Goal: Task Accomplishment & Management: Manage account settings

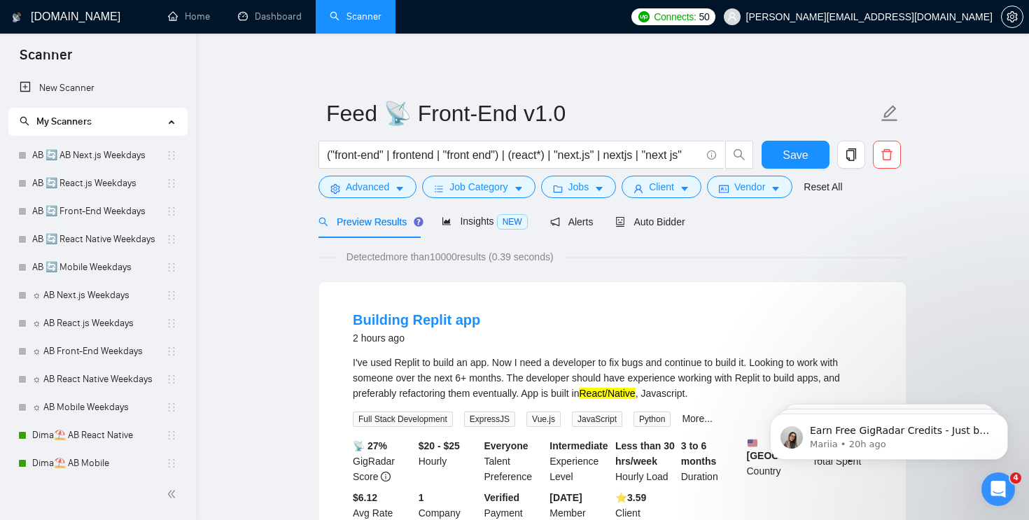
scroll to position [314, 0]
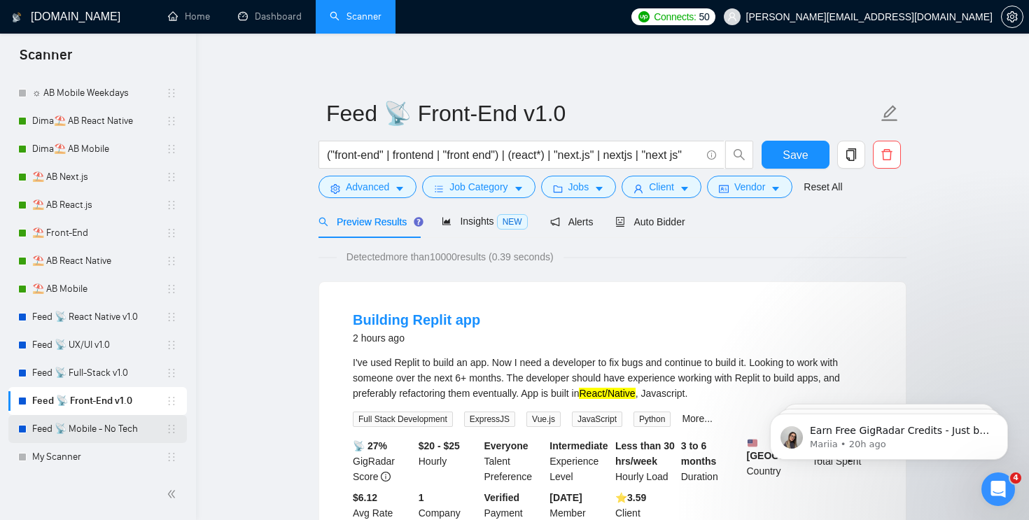
click at [102, 423] on link "Feed 📡 Mobile - No Tech" at bounding box center [99, 429] width 134 height 28
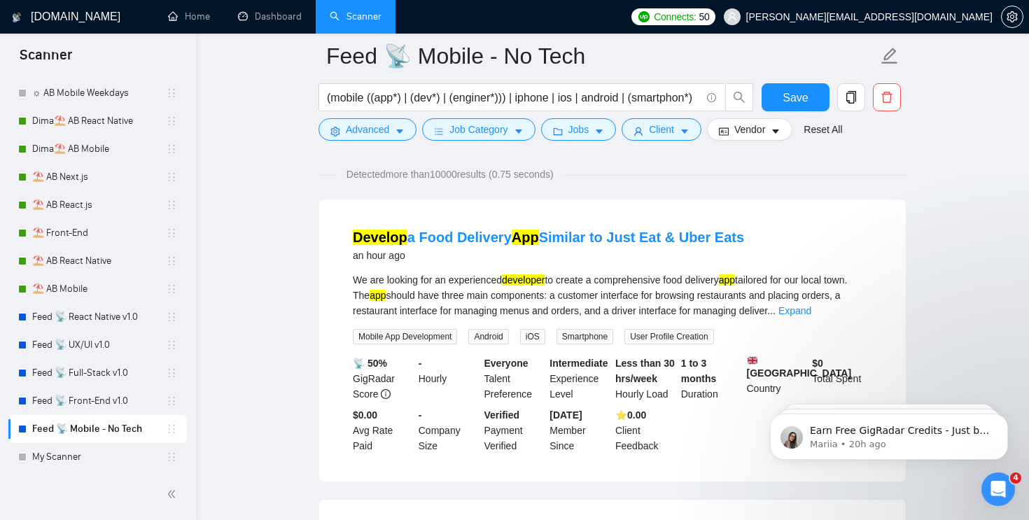
scroll to position [97, 0]
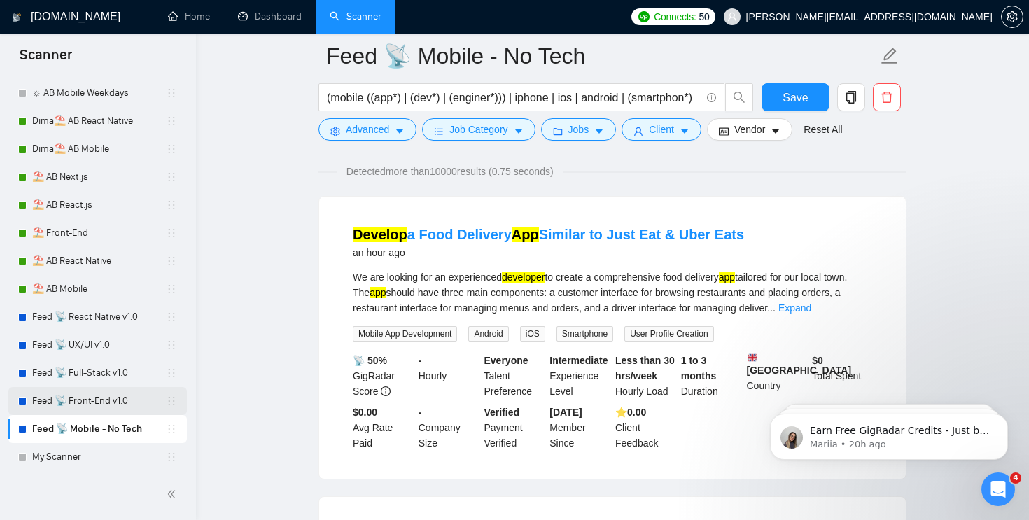
click at [99, 392] on link "Feed 📡 Front-End v1.0" at bounding box center [99, 401] width 134 height 28
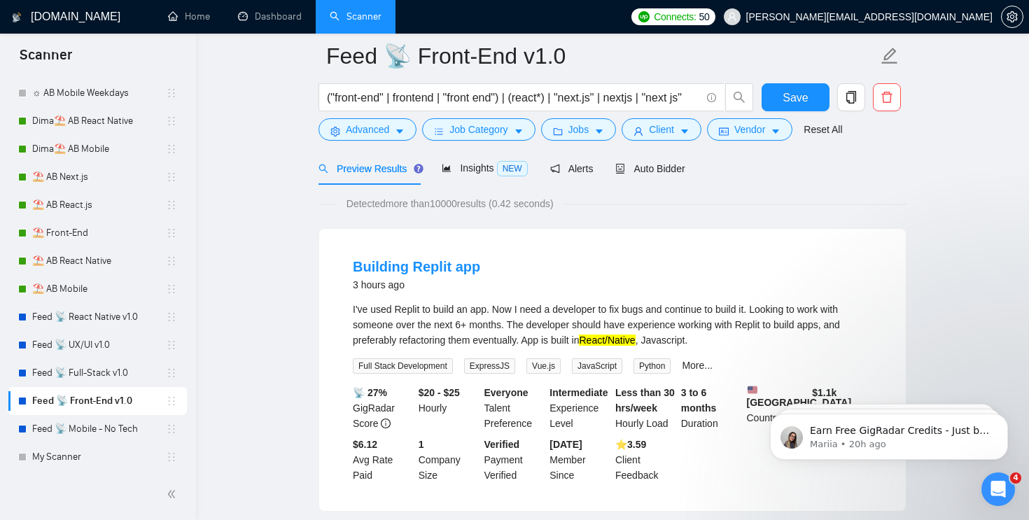
scroll to position [89, 0]
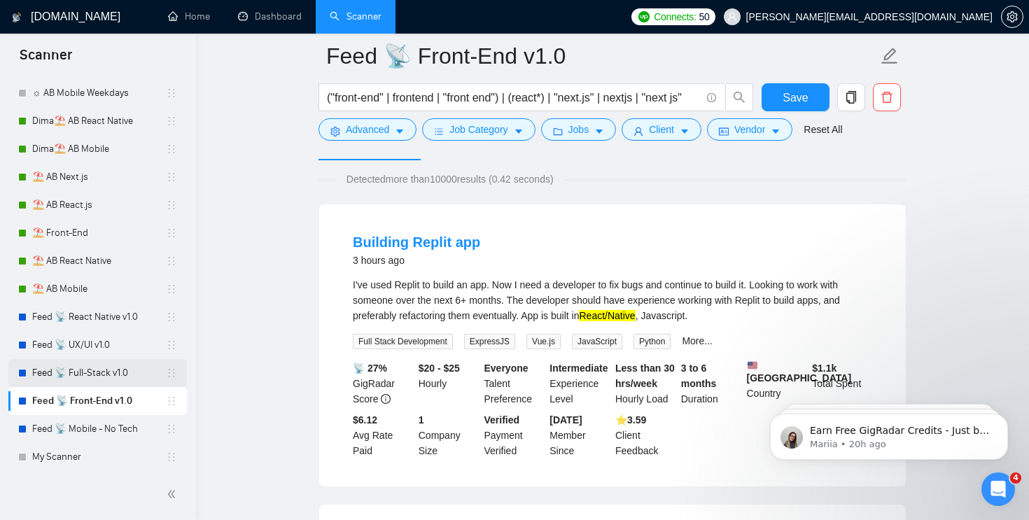
click at [71, 376] on link "Feed 📡 Full-Stack v1.0" at bounding box center [99, 373] width 134 height 28
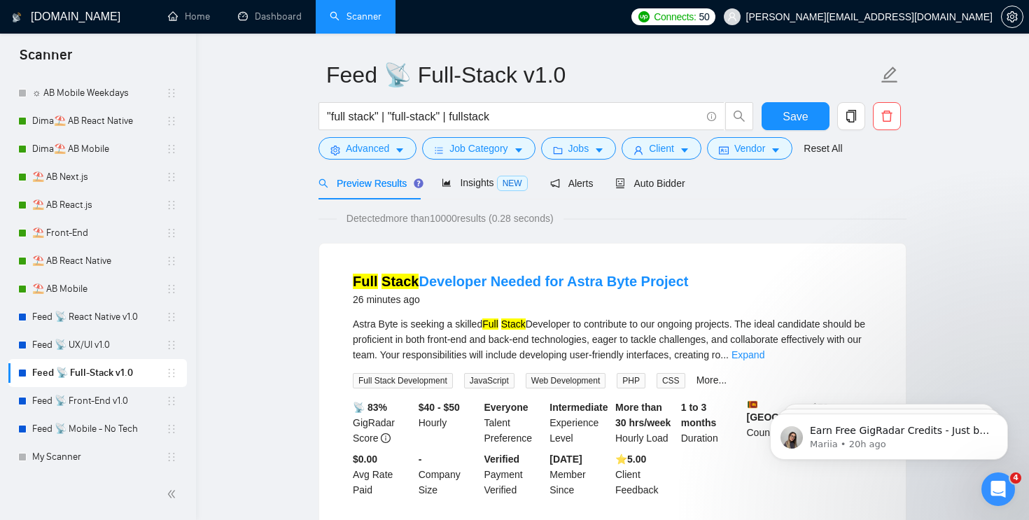
scroll to position [41, 0]
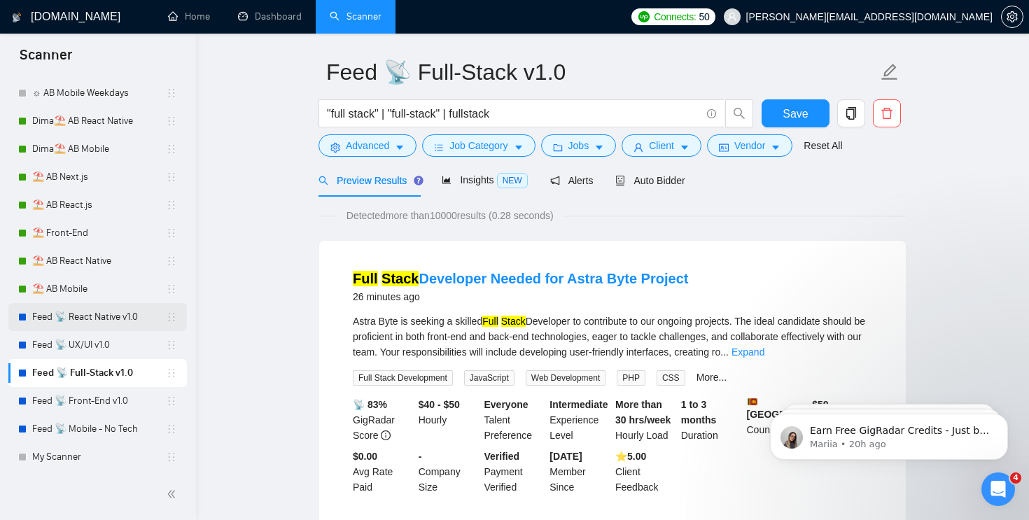
click at [105, 320] on link "Feed 📡 React Native v1.0" at bounding box center [99, 317] width 134 height 28
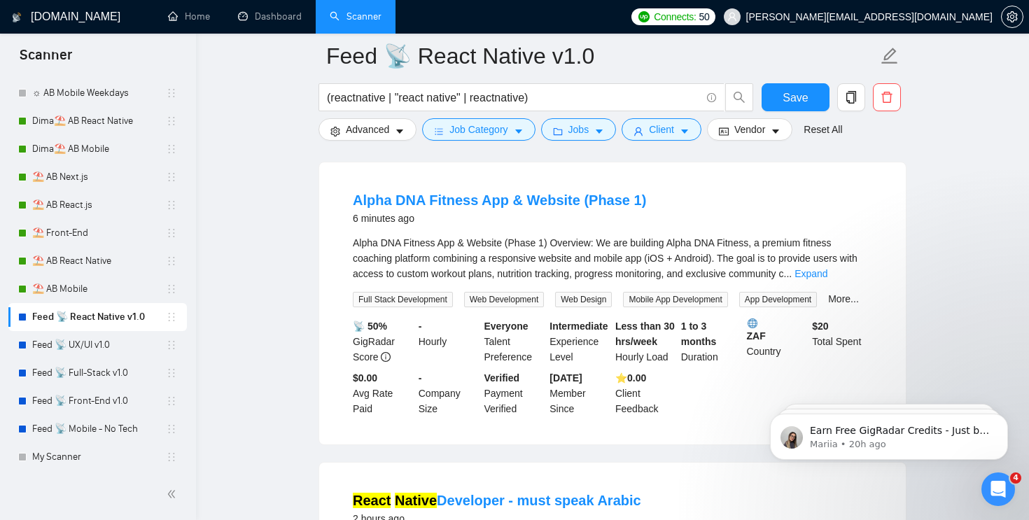
scroll to position [143, 0]
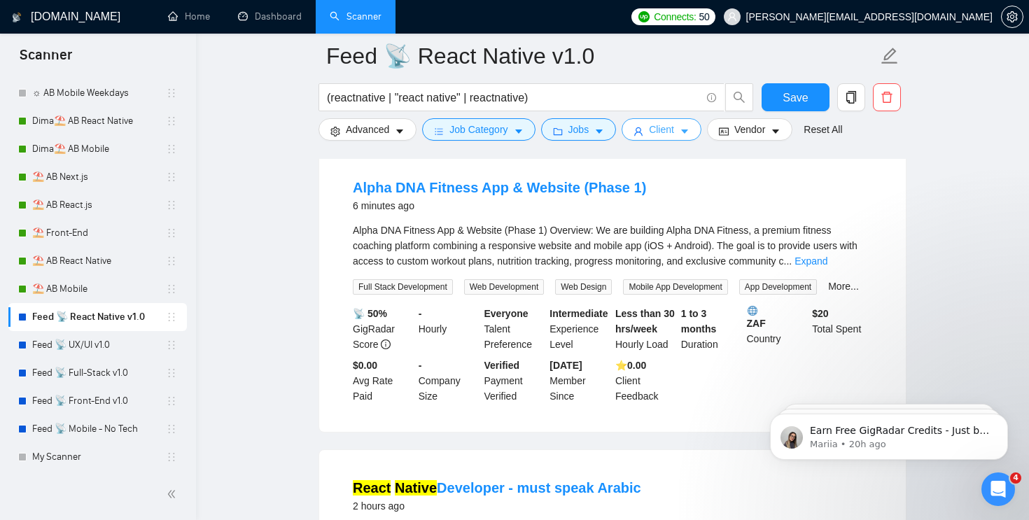
click at [689, 127] on icon "caret-down" at bounding box center [684, 132] width 10 height 10
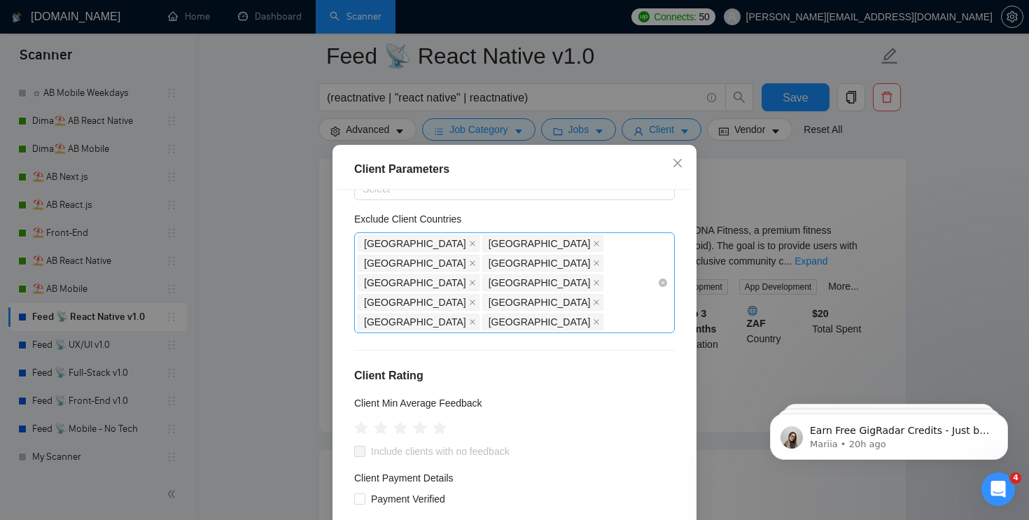
scroll to position [97, 0]
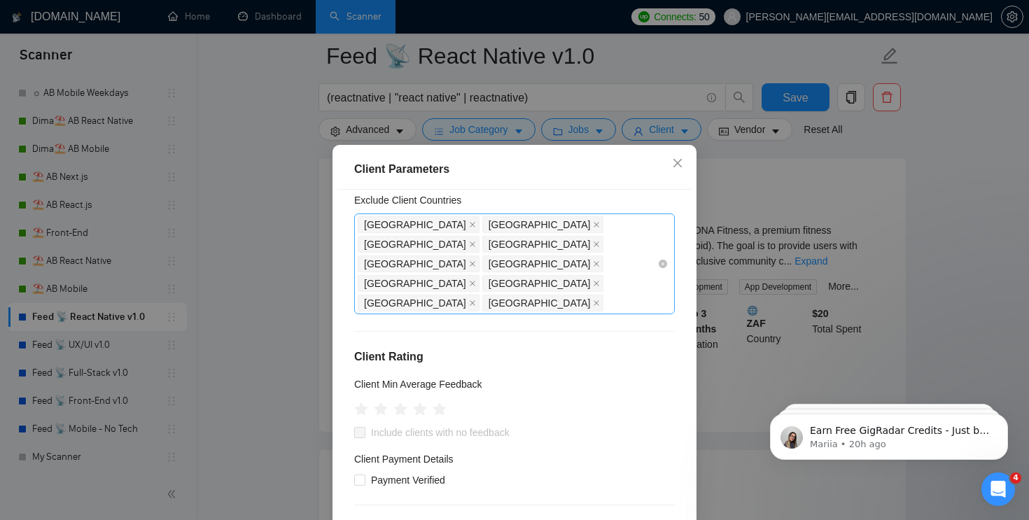
click at [470, 272] on div "[GEOGRAPHIC_DATA] [GEOGRAPHIC_DATA] [GEOGRAPHIC_DATA] [GEOGRAPHIC_DATA] [GEOGRA…" at bounding box center [508, 264] width 300 height 98
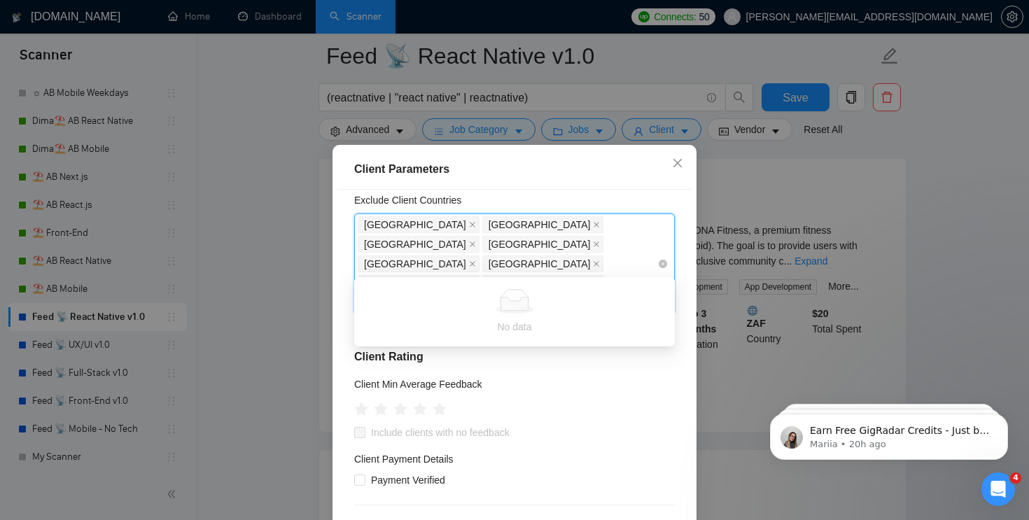
type input "я"
type input "z"
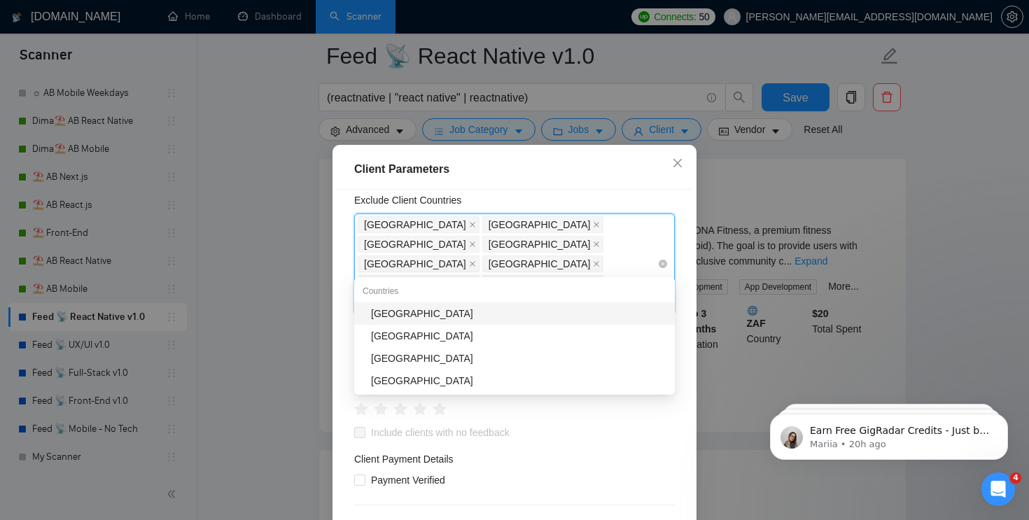
type input "Z"
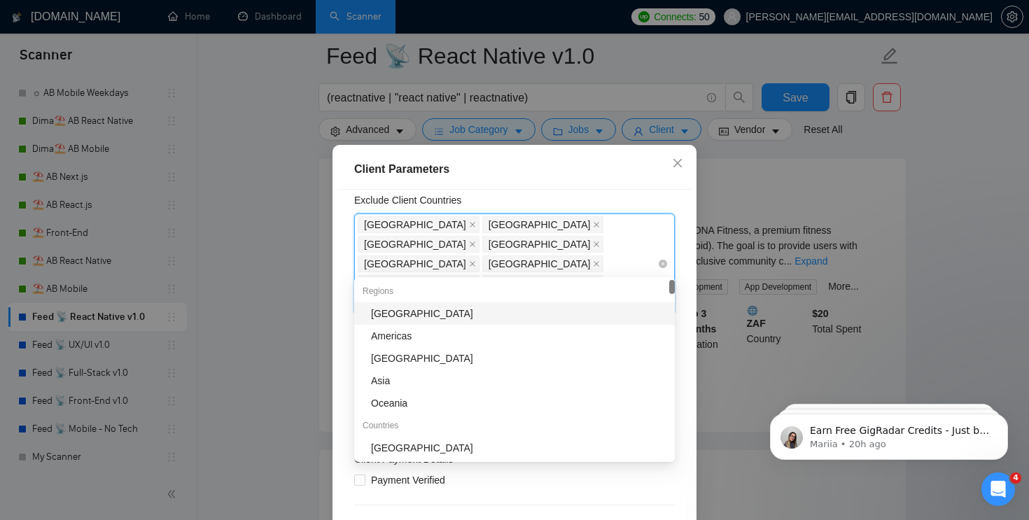
type input "Af"
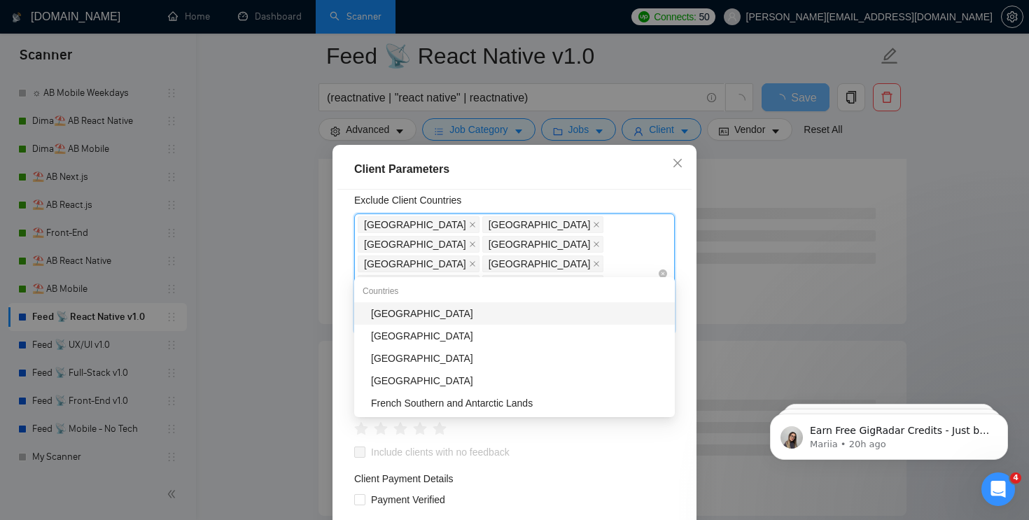
type input "Sou"
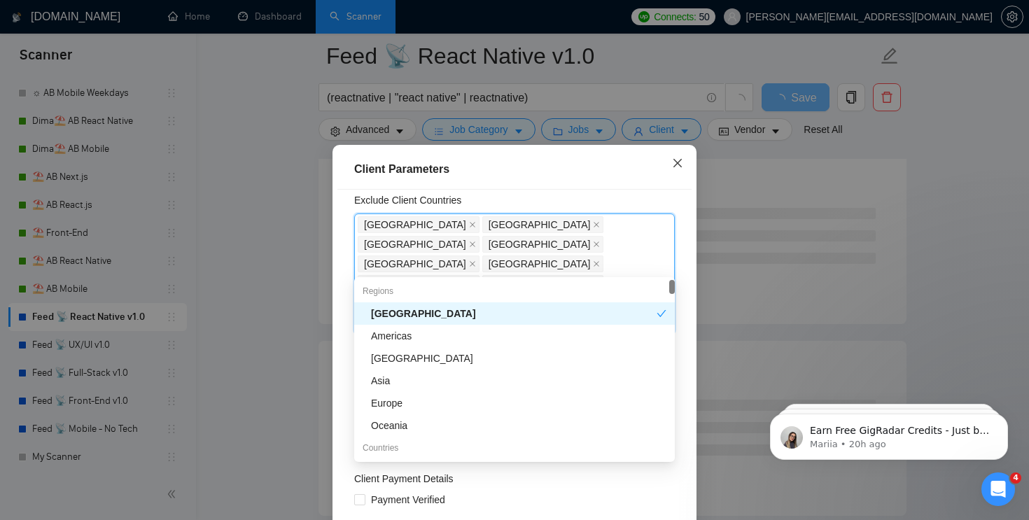
click at [677, 167] on icon "close" at bounding box center [677, 162] width 11 height 11
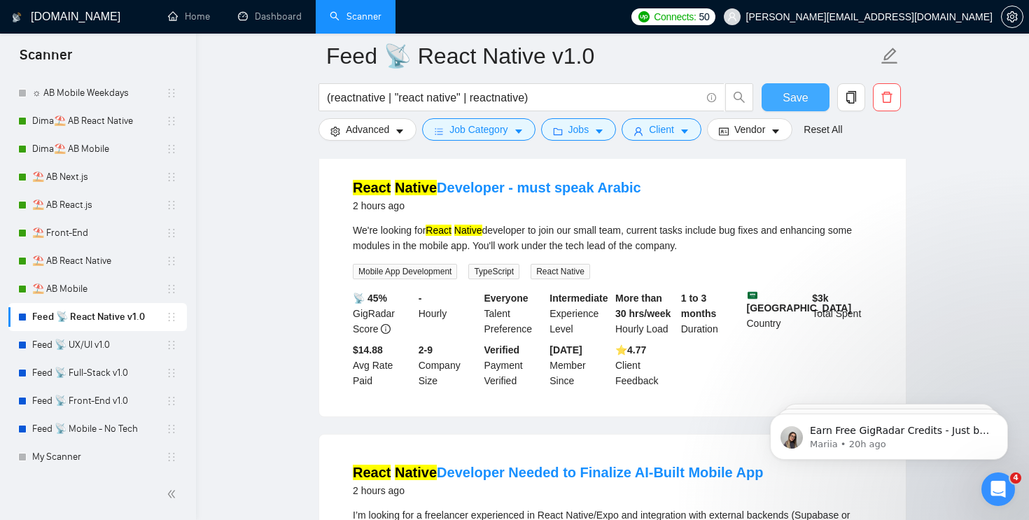
click at [798, 90] on span "Save" at bounding box center [794, 97] width 25 height 17
